Goal: Information Seeking & Learning: Learn about a topic

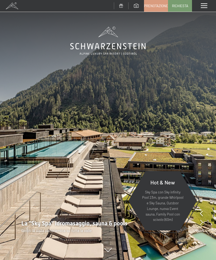
click at [203, 8] on span at bounding box center [204, 5] width 6 height 5
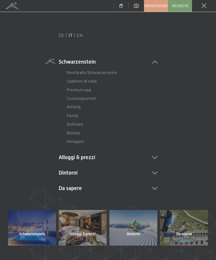
click at [75, 106] on link "Attività" at bounding box center [74, 106] width 14 height 5
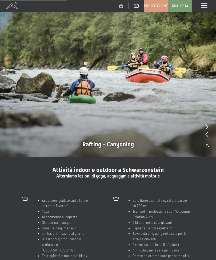
scroll to position [352, 0]
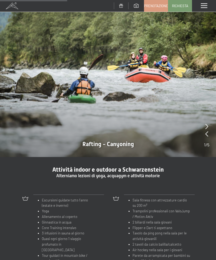
click at [203, 134] on div at bounding box center [108, 76] width 216 height 162
click at [204, 125] on div at bounding box center [206, 126] width 5 height 7
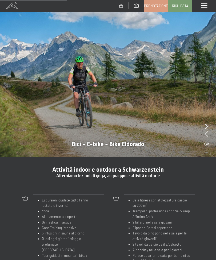
click at [205, 123] on div at bounding box center [206, 126] width 6 height 7
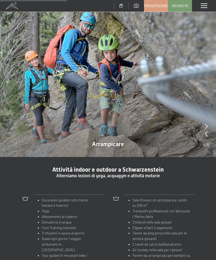
click at [204, 123] on div at bounding box center [206, 126] width 6 height 7
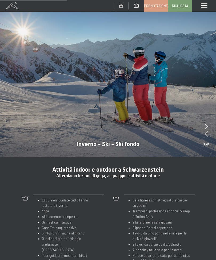
click at [203, 122] on div at bounding box center [108, 76] width 216 height 162
click at [205, 123] on div at bounding box center [206, 126] width 6 height 7
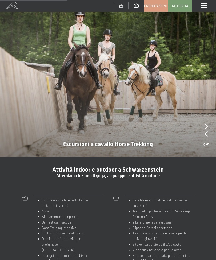
click at [205, 124] on icon at bounding box center [206, 126] width 3 height 5
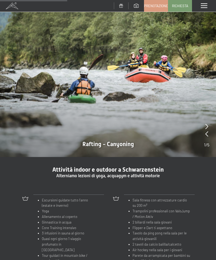
click at [206, 124] on icon at bounding box center [206, 126] width 3 height 5
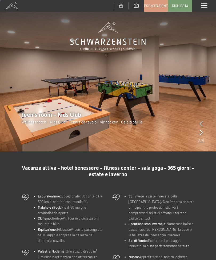
scroll to position [0, 0]
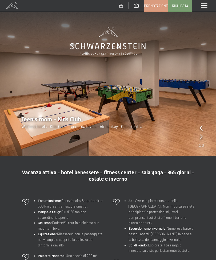
click at [197, 136] on img at bounding box center [108, 78] width 216 height 156
click at [201, 127] on icon at bounding box center [201, 127] width 3 height 5
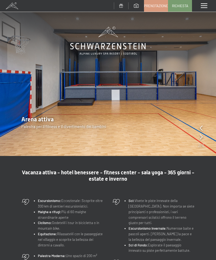
click at [201, 128] on icon at bounding box center [201, 127] width 3 height 5
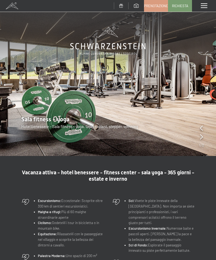
click at [198, 137] on img at bounding box center [108, 78] width 216 height 156
click at [197, 136] on img at bounding box center [108, 78] width 216 height 156
click at [200, 137] on icon at bounding box center [201, 136] width 3 height 5
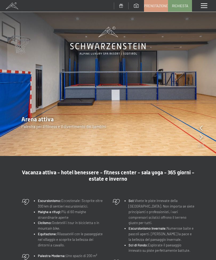
click at [197, 125] on div "Arena attiva Palestra per il fitness e il divertimento dei bambini" at bounding box center [108, 123] width 216 height 14
click at [201, 127] on icon at bounding box center [201, 127] width 3 height 5
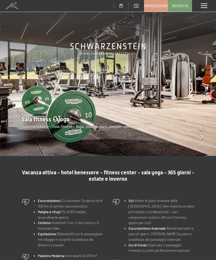
click at [200, 125] on div at bounding box center [201, 128] width 3 height 7
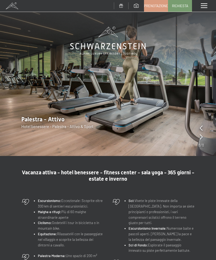
click at [200, 129] on icon at bounding box center [201, 127] width 3 height 5
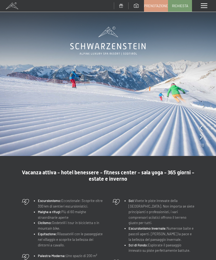
click at [201, 138] on icon at bounding box center [201, 136] width 3 height 5
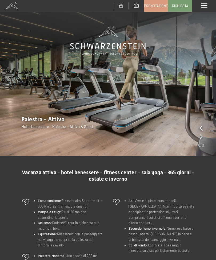
click at [200, 140] on div at bounding box center [201, 136] width 3 height 7
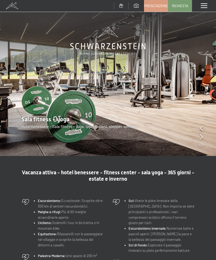
click at [202, 140] on div at bounding box center [201, 136] width 3 height 7
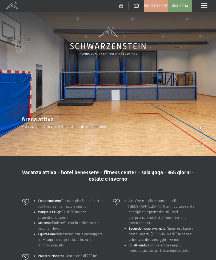
click at [197, 135] on img at bounding box center [108, 78] width 216 height 156
click at [197, 137] on img at bounding box center [108, 78] width 216 height 156
click at [201, 140] on icon at bounding box center [201, 136] width 3 height 5
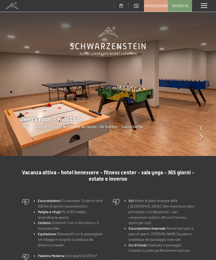
click at [197, 136] on img at bounding box center [108, 78] width 216 height 156
click at [197, 139] on img at bounding box center [108, 78] width 216 height 156
click at [200, 138] on icon at bounding box center [201, 136] width 3 height 5
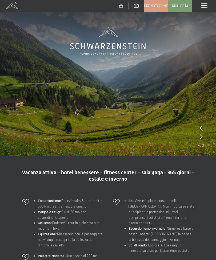
click at [197, 137] on img at bounding box center [108, 78] width 216 height 156
click at [197, 136] on img at bounding box center [108, 78] width 216 height 156
click at [201, 136] on icon at bounding box center [201, 136] width 3 height 5
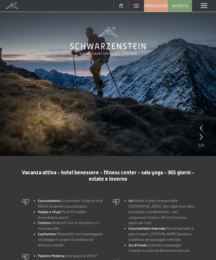
click at [197, 135] on img at bounding box center [108, 78] width 216 height 156
click at [201, 136] on icon at bounding box center [201, 136] width 3 height 5
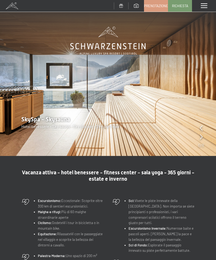
click at [201, 138] on icon at bounding box center [201, 136] width 3 height 5
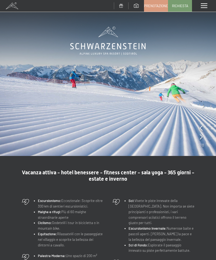
click at [13, 7] on span at bounding box center [12, 6] width 24 height 12
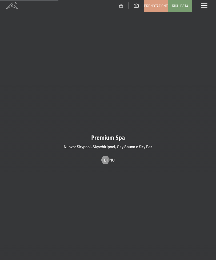
scroll to position [625, 0]
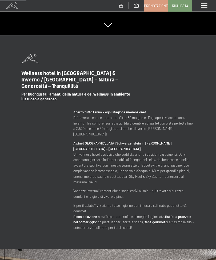
click at [205, 9] on div "Menu" at bounding box center [204, 6] width 24 height 12
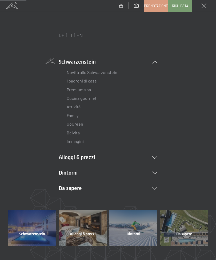
click at [72, 106] on link "Attività" at bounding box center [74, 106] width 14 height 5
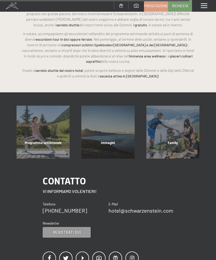
scroll to position [1034, 0]
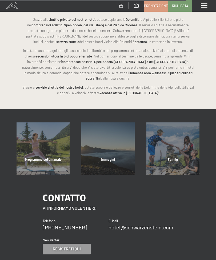
click at [202, 10] on div "Menu" at bounding box center [204, 6] width 24 height 12
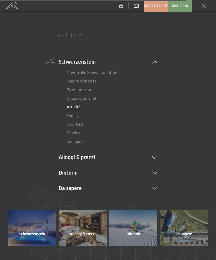
click at [41, 234] on span "Schwarzenstein" at bounding box center [32, 234] width 26 height 5
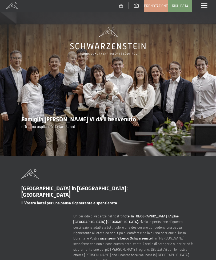
click at [207, 8] on span at bounding box center [204, 5] width 6 height 5
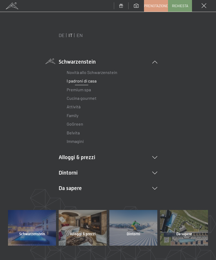
click at [86, 62] on li "Schwarzenstein Novità allo Schwarzenstein I padroni di casa Premium spa Cucina …" at bounding box center [108, 102] width 99 height 88
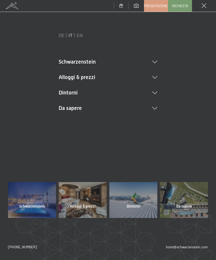
click at [155, 80] on li "Alloggi & prezzi Servizi inclusi Camere & prezzi Lista Offerte Lista Prezzi per…" at bounding box center [108, 77] width 99 height 7
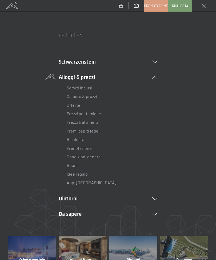
click at [151, 58] on li "Schwarzenstein Novità allo Schwarzenstein I padroni di casa Premium spa Cucina …" at bounding box center [108, 61] width 99 height 7
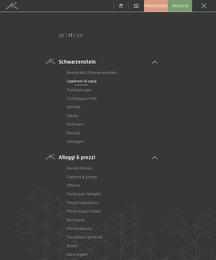
click at [78, 133] on link "Belvita" at bounding box center [73, 132] width 13 height 5
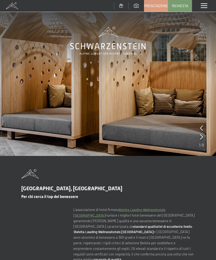
click at [202, 11] on div "Menu" at bounding box center [204, 6] width 24 height 12
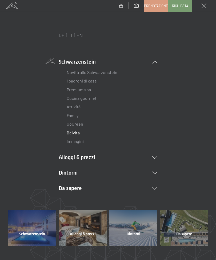
click at [92, 80] on link "I padroni di casa" at bounding box center [82, 80] width 30 height 5
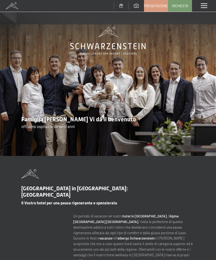
click at [203, 10] on div "Menu" at bounding box center [204, 6] width 24 height 12
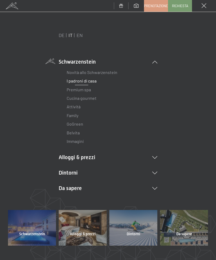
click at [87, 92] on link "Premium spa" at bounding box center [79, 89] width 24 height 5
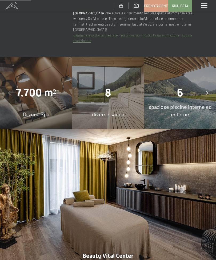
scroll to position [358, 0]
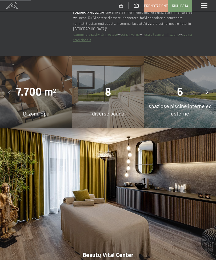
click at [205, 90] on icon at bounding box center [206, 92] width 2 height 4
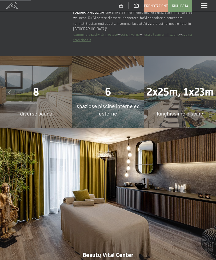
click at [170, 103] on div "2x25m, 1x23m lunghissime piscine" at bounding box center [180, 92] width 72 height 72
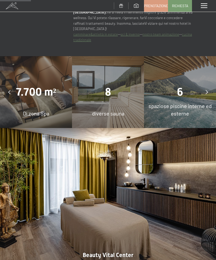
click at [190, 94] on div "6" at bounding box center [180, 92] width 72 height 15
click at [179, 96] on span "6" at bounding box center [180, 92] width 6 height 13
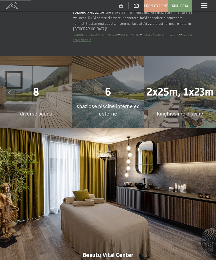
click at [191, 89] on span "2x25m, 1x23m" at bounding box center [180, 92] width 67 height 13
click at [186, 100] on div "2x25m, 1x23m lunghissime piscine" at bounding box center [180, 92] width 72 height 72
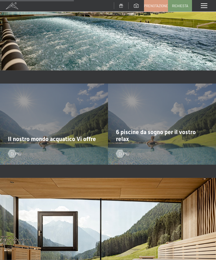
scroll to position [851, 0]
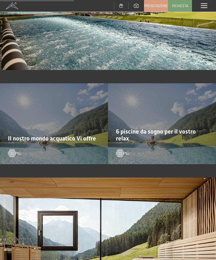
click at [124, 151] on span "Di più" at bounding box center [124, 154] width 11 height 6
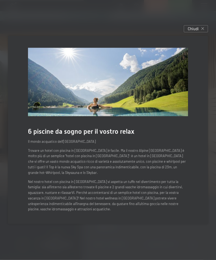
scroll to position [1012, 0]
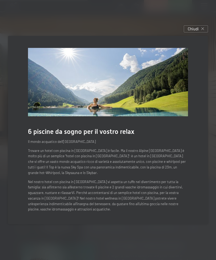
click at [200, 33] on div "Chiudi" at bounding box center [196, 28] width 24 height 7
